Goal: Information Seeking & Learning: Learn about a topic

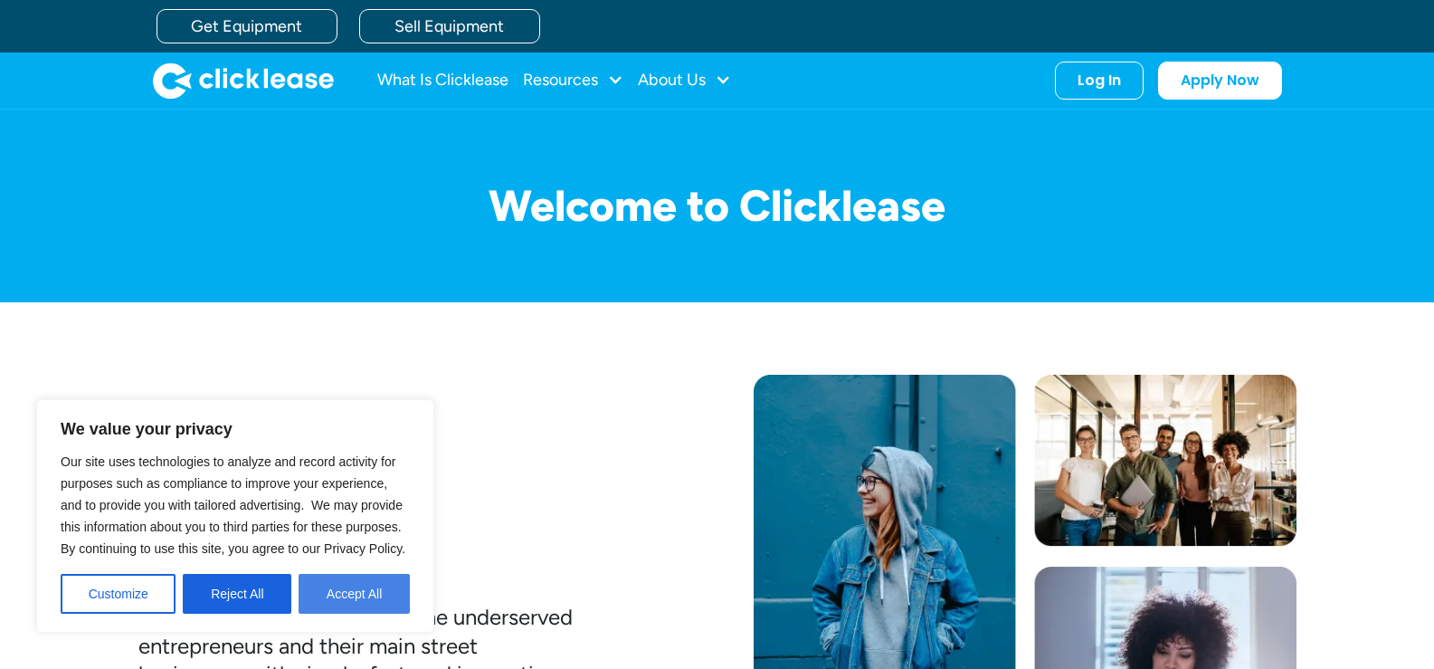
click at [328, 584] on button "Accept All" at bounding box center [354, 594] width 111 height 40
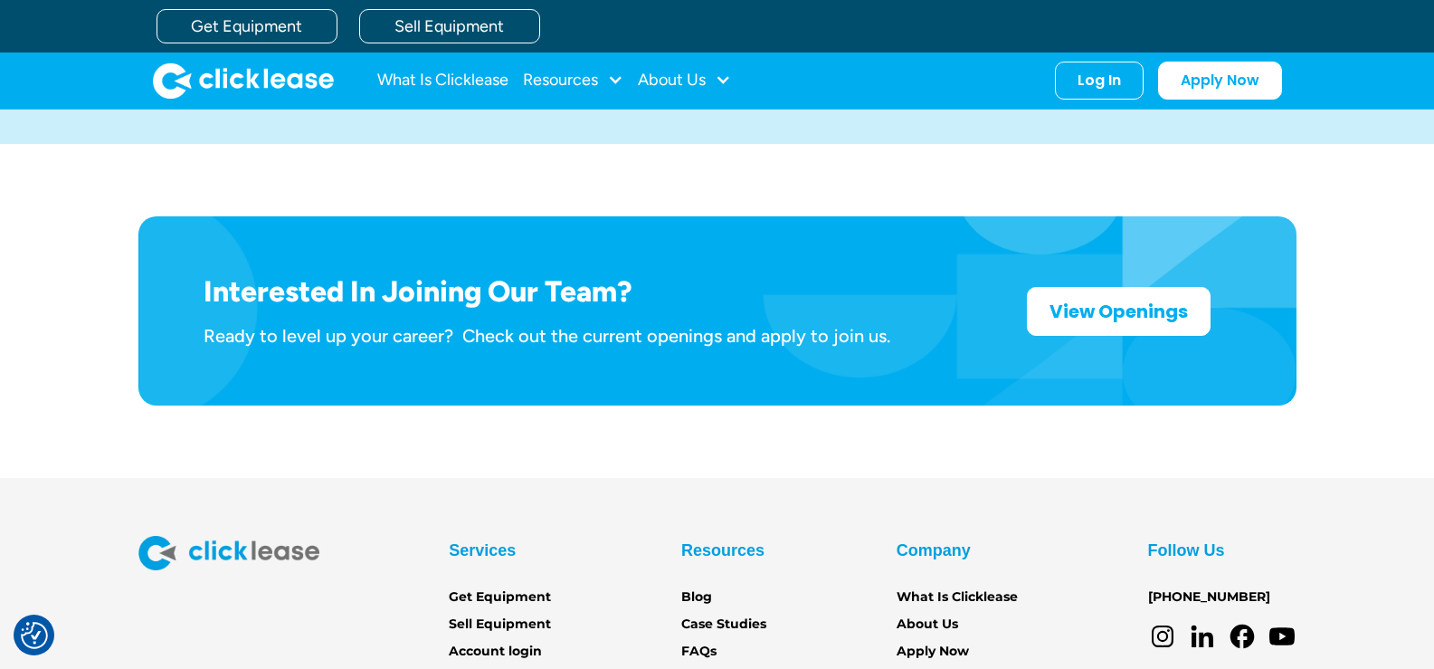
scroll to position [2519, 0]
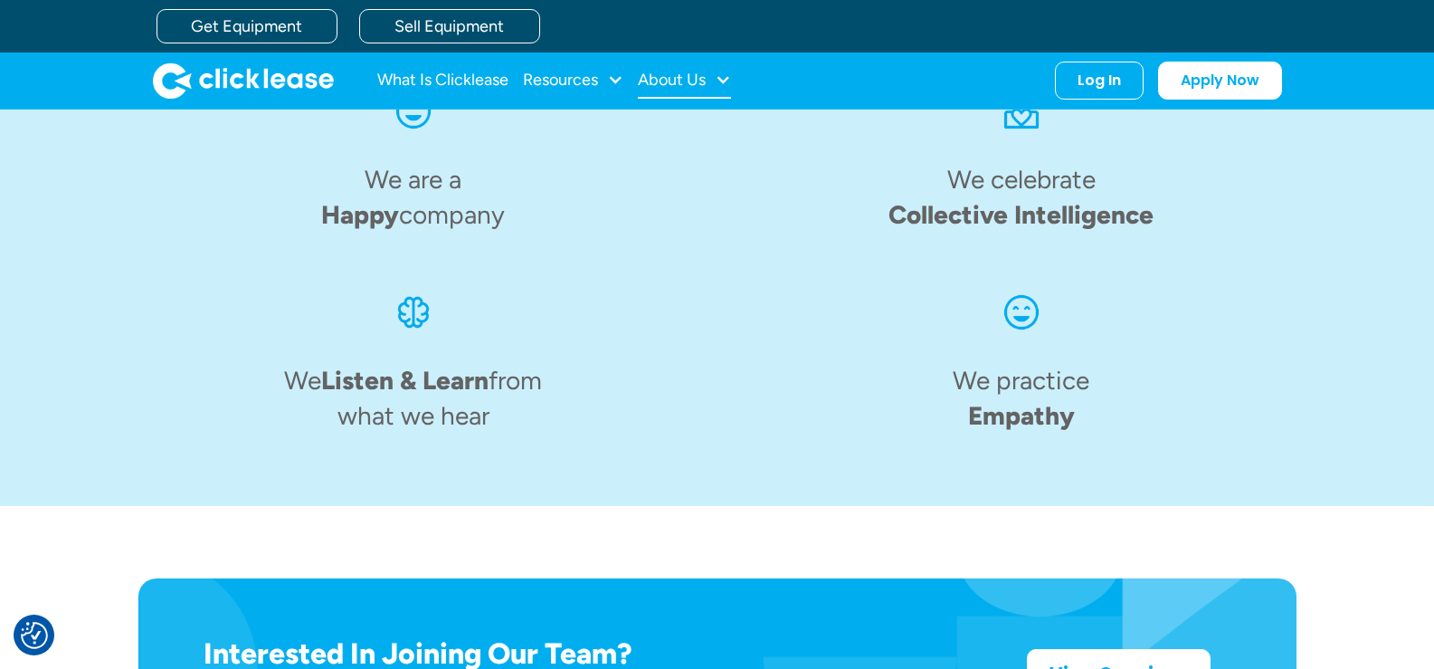
click at [662, 80] on div "About Us" at bounding box center [672, 80] width 68 height 0
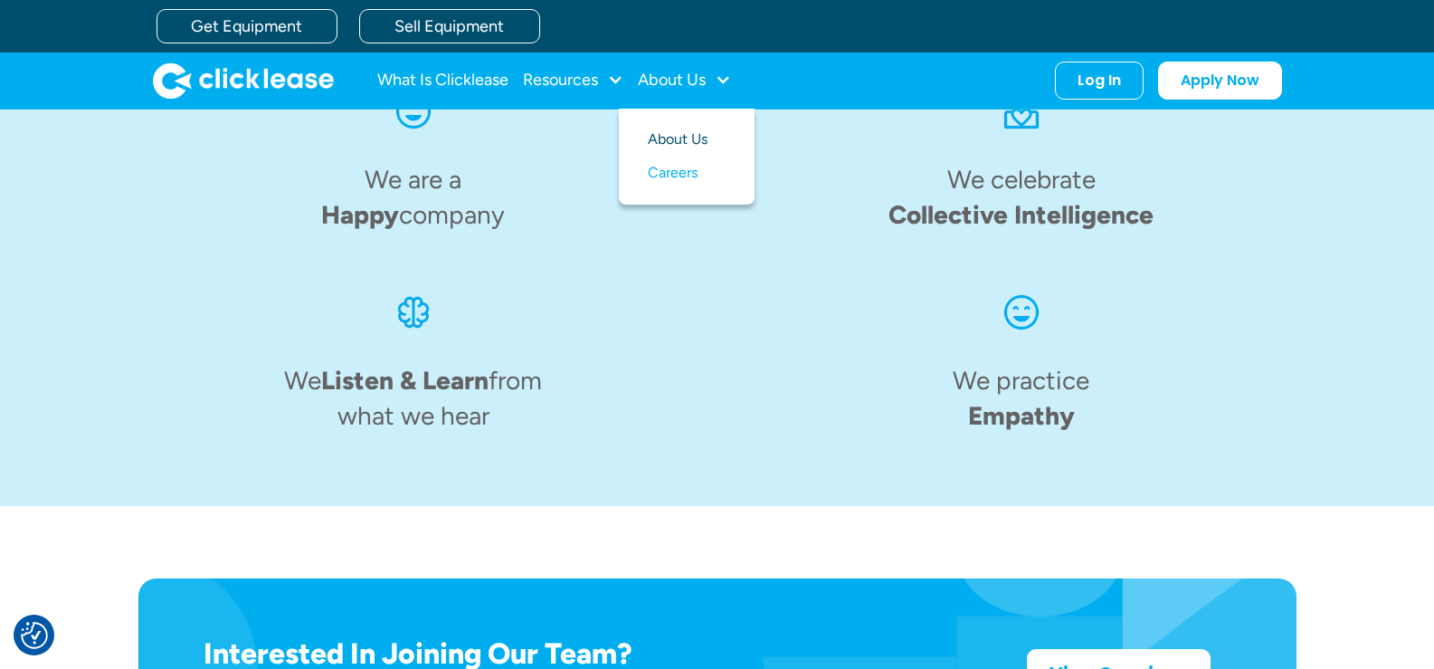
click at [682, 138] on link "About Us" at bounding box center [687, 139] width 78 height 33
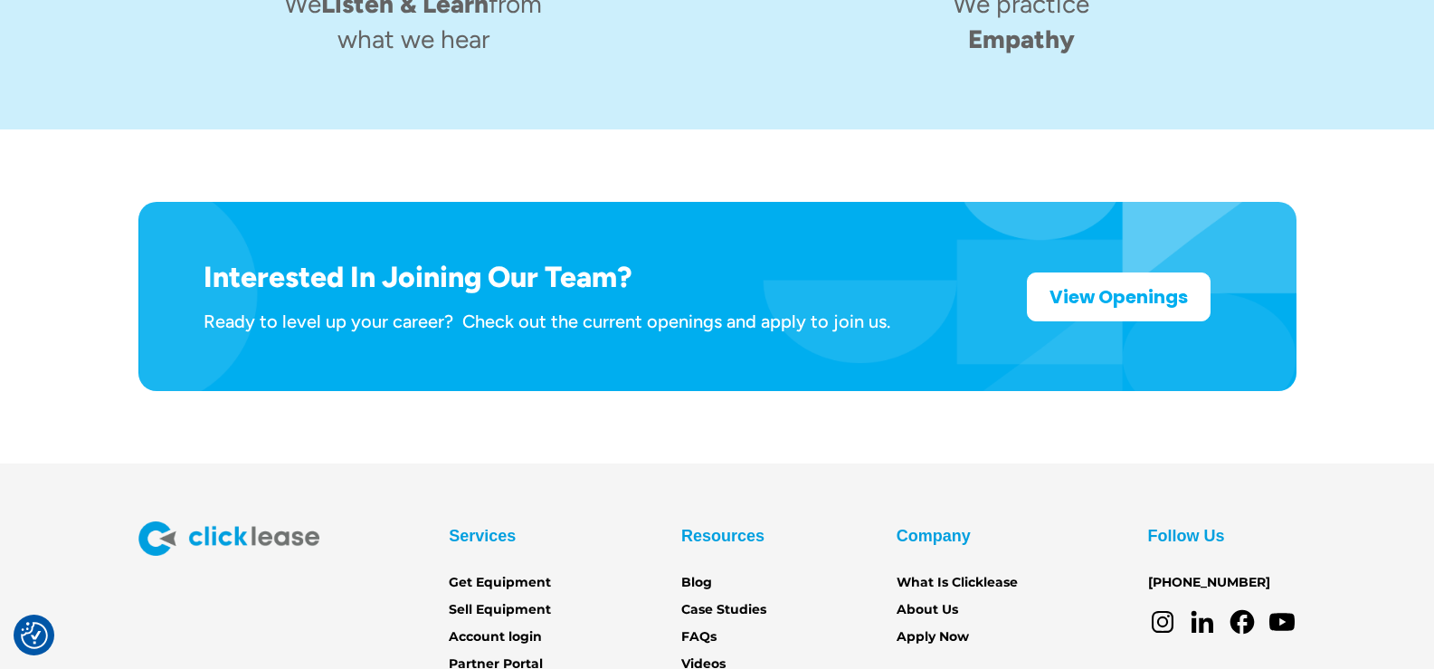
scroll to position [2971, 0]
